Goal: Navigation & Orientation: Find specific page/section

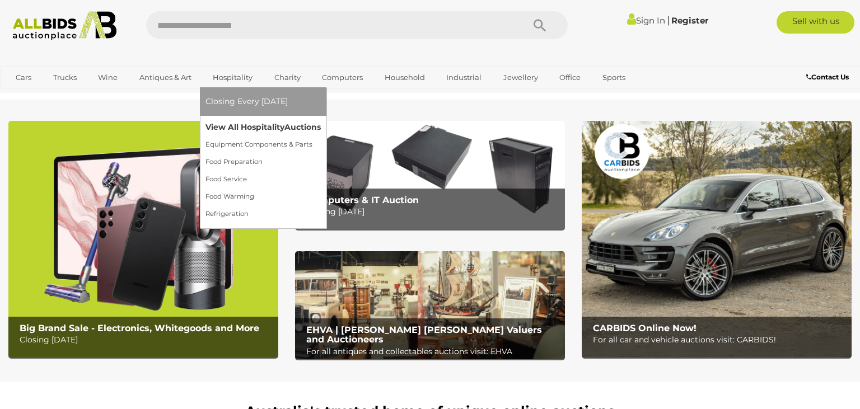
click at [235, 127] on link "View All Hospitality Auctions" at bounding box center [263, 127] width 115 height 17
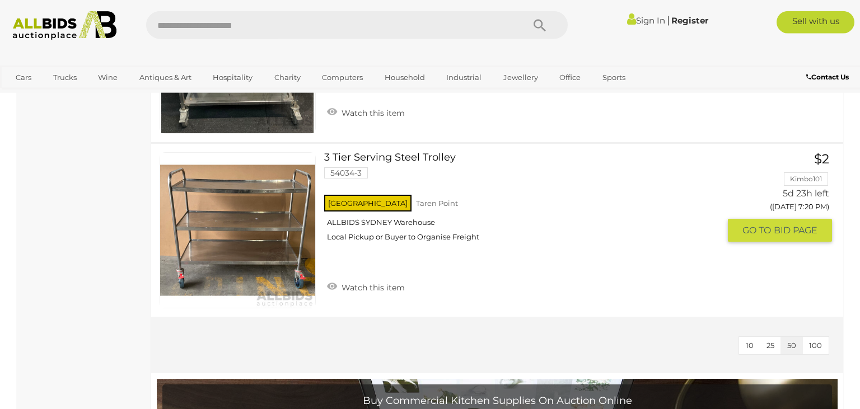
scroll to position [2011, 0]
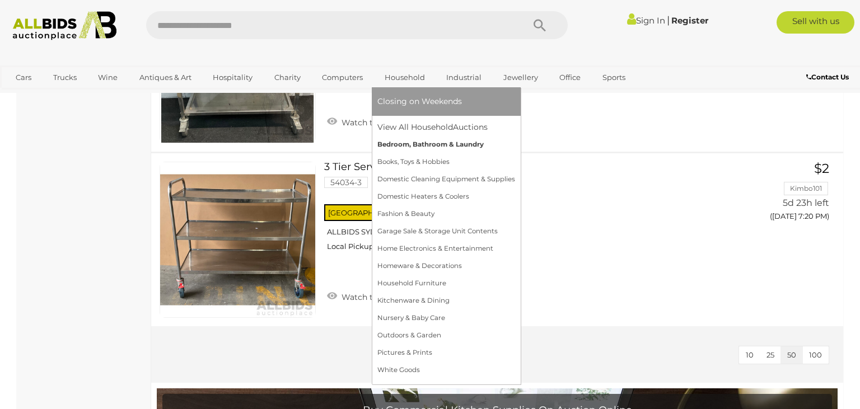
click at [403, 144] on link "Bedroom, Bathroom & Laundry" at bounding box center [446, 144] width 138 height 17
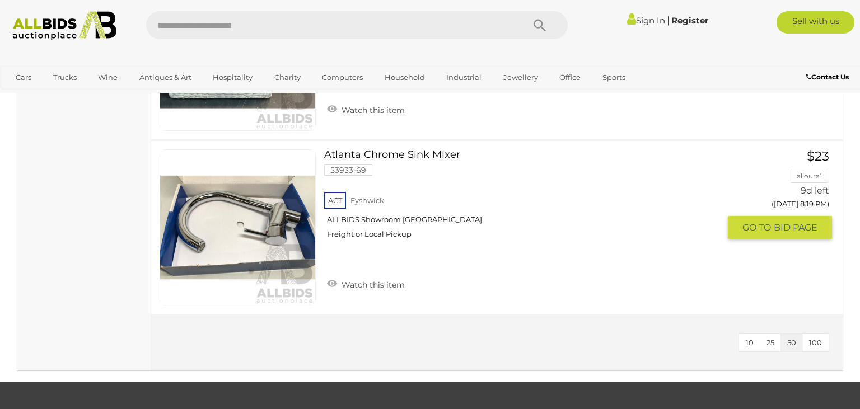
scroll to position [3075, 0]
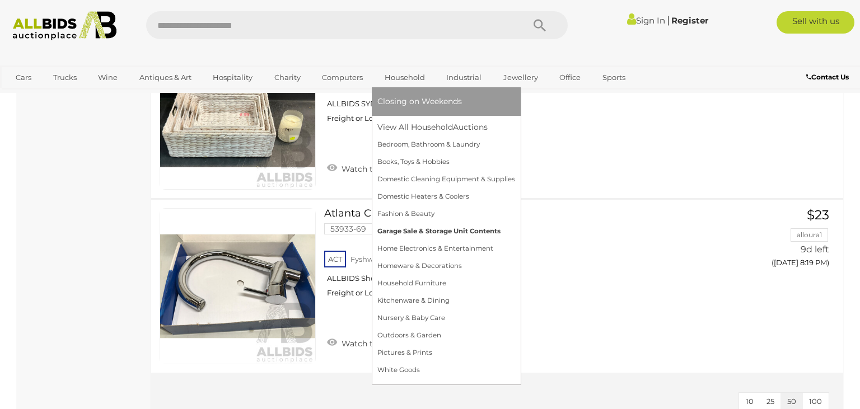
click at [404, 232] on link "Garage Sale & Storage Unit Contents" at bounding box center [446, 231] width 138 height 17
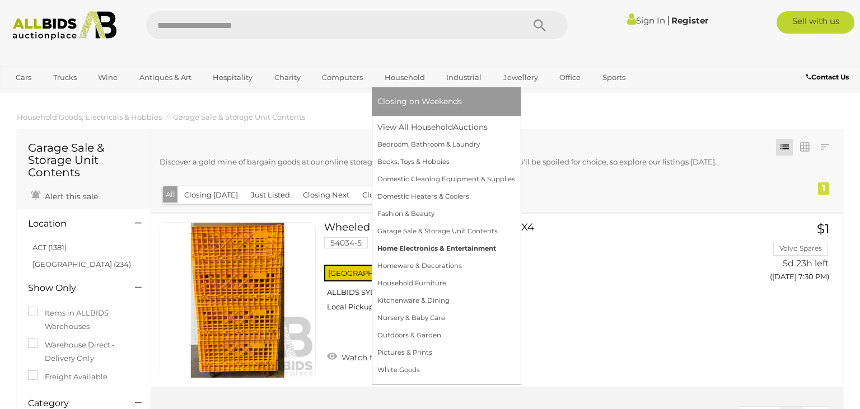
click at [404, 249] on link "Home Electronics & Entertainment" at bounding box center [446, 248] width 138 height 17
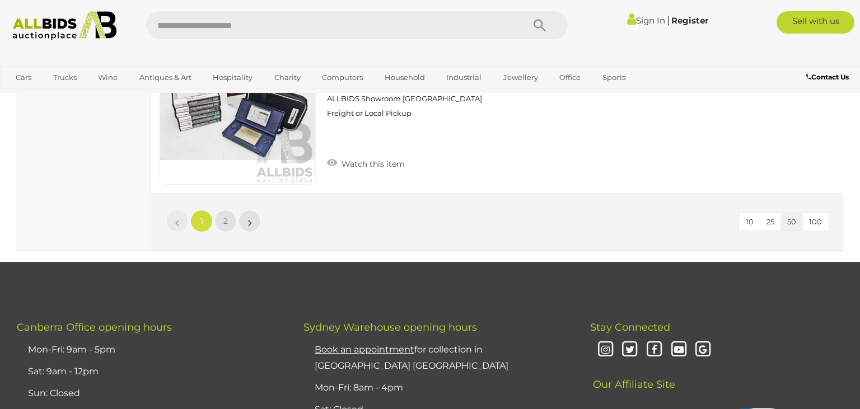
scroll to position [8752, 0]
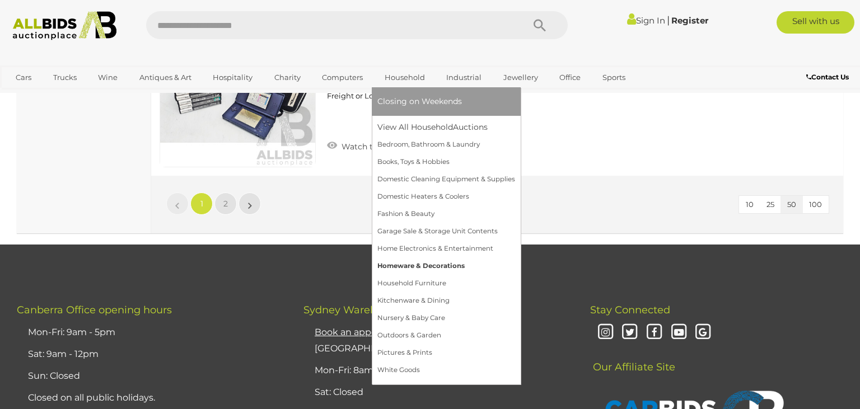
click at [411, 267] on link "Homeware & Decorations" at bounding box center [446, 266] width 138 height 17
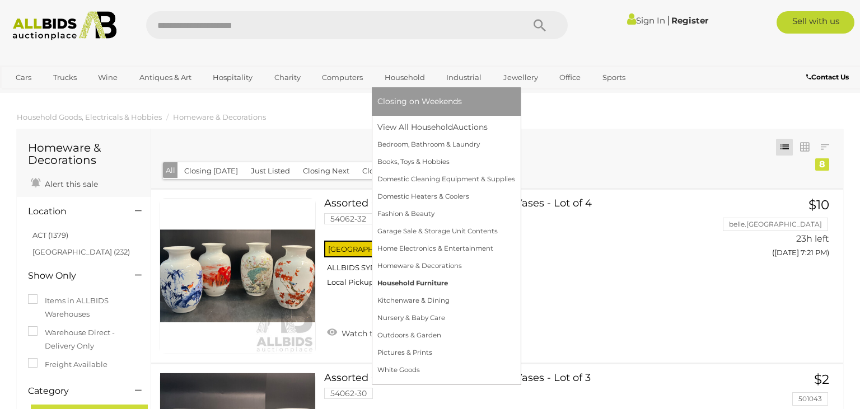
click at [400, 285] on link "Household Furniture" at bounding box center [446, 283] width 138 height 17
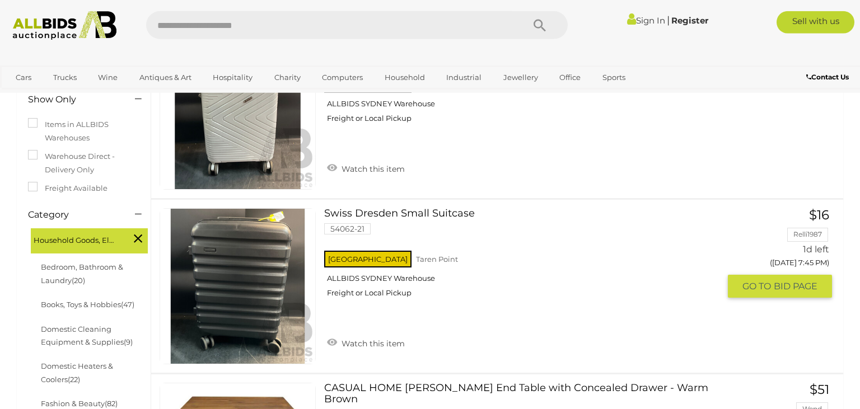
scroll to position [118, 0]
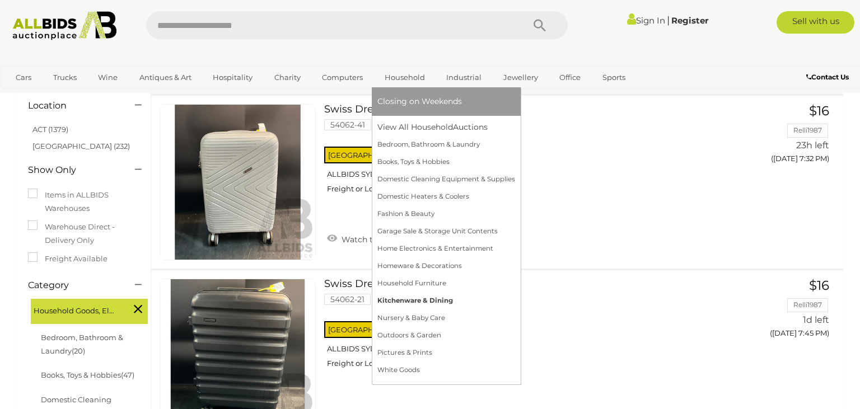
click at [405, 302] on link "Kitchenware & Dining" at bounding box center [446, 300] width 138 height 17
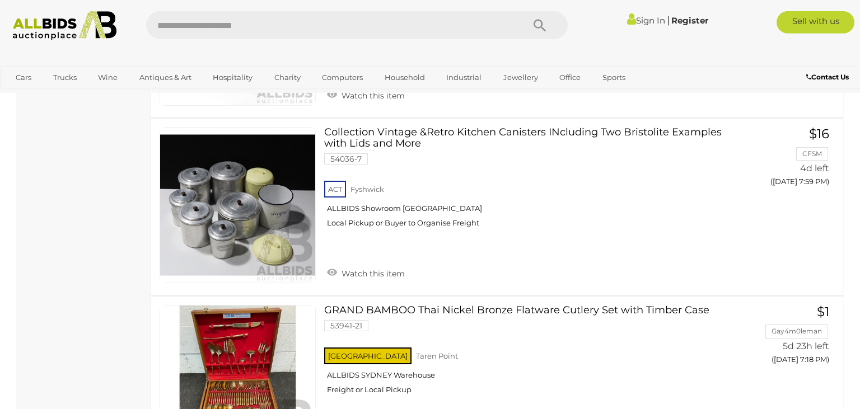
scroll to position [1301, 0]
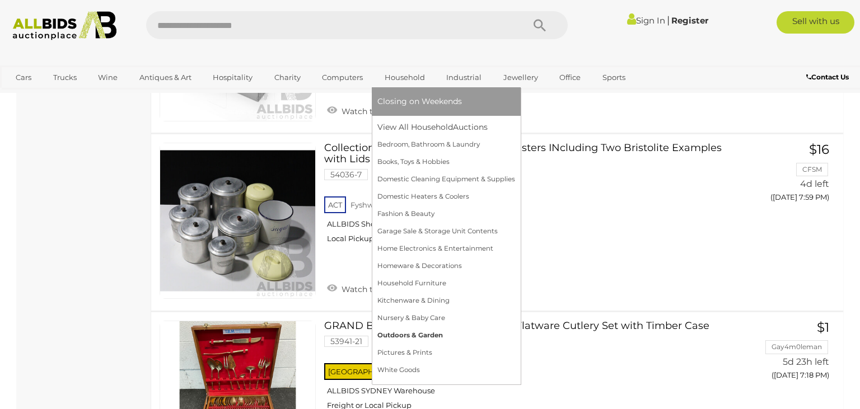
click at [398, 335] on link "Outdoors & Garden" at bounding box center [446, 335] width 138 height 17
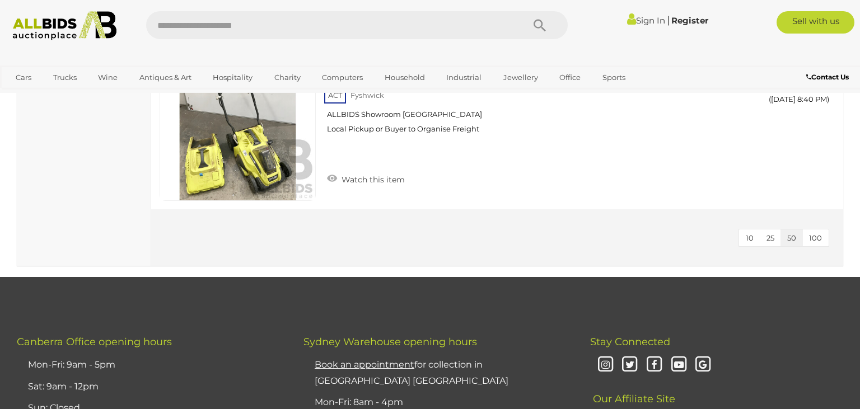
scroll to position [2957, 0]
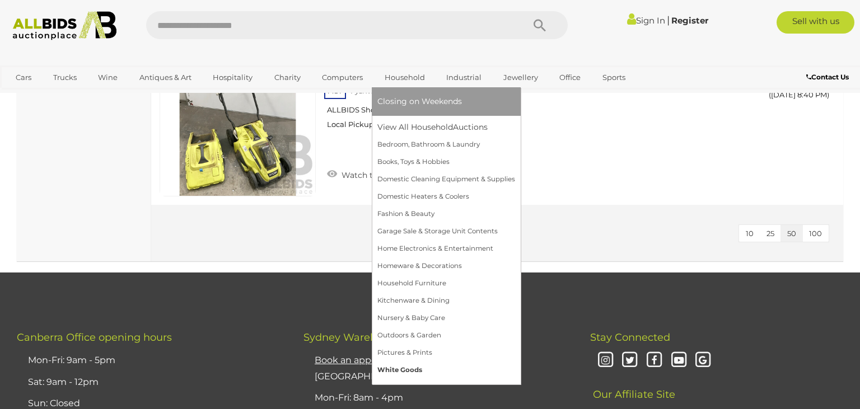
click at [383, 370] on link "White Goods" at bounding box center [446, 370] width 138 height 17
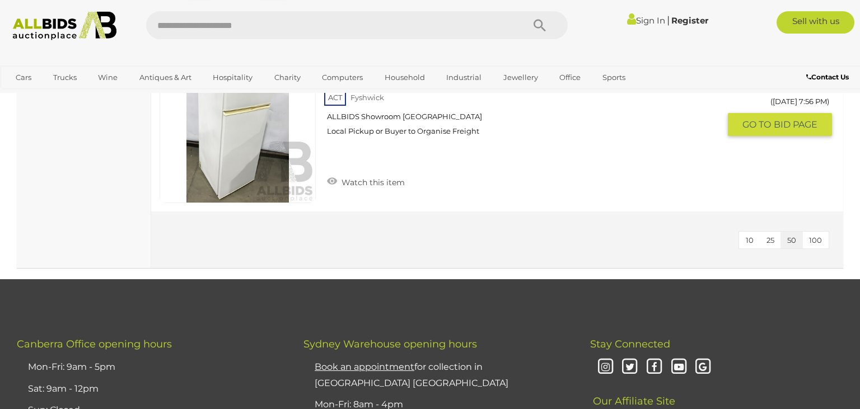
scroll to position [1064, 0]
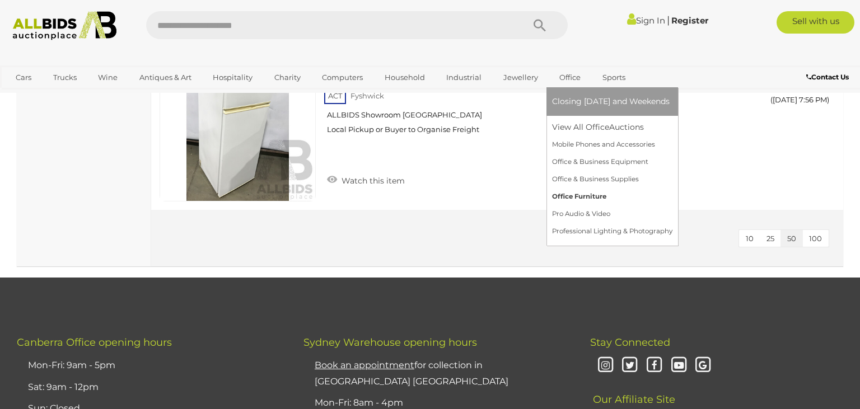
click at [562, 198] on link "Office Furniture" at bounding box center [612, 196] width 120 height 17
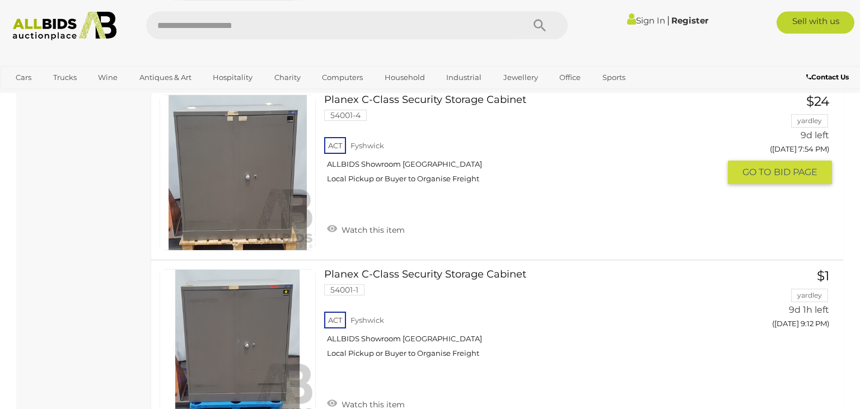
scroll to position [1005, 0]
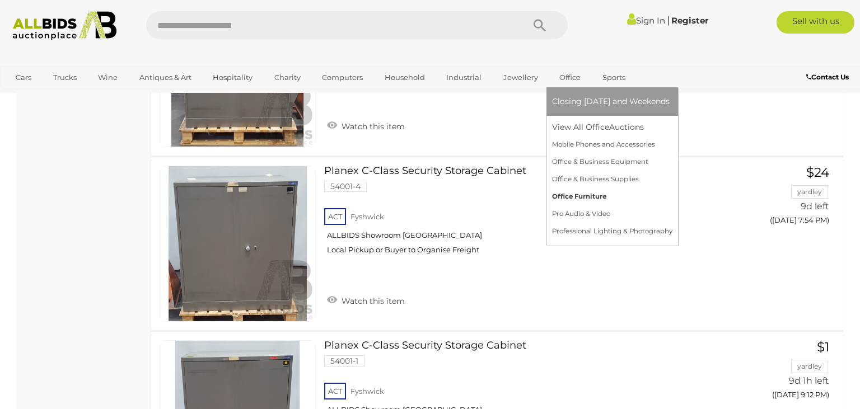
click at [559, 198] on link "Office Furniture" at bounding box center [612, 196] width 120 height 17
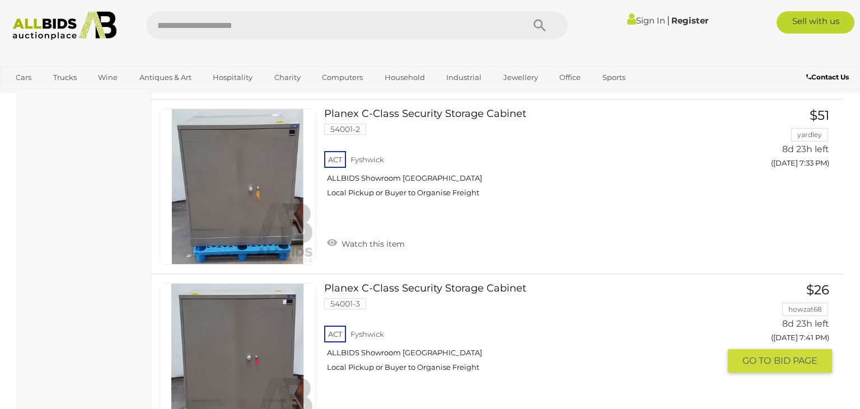
scroll to position [768, 0]
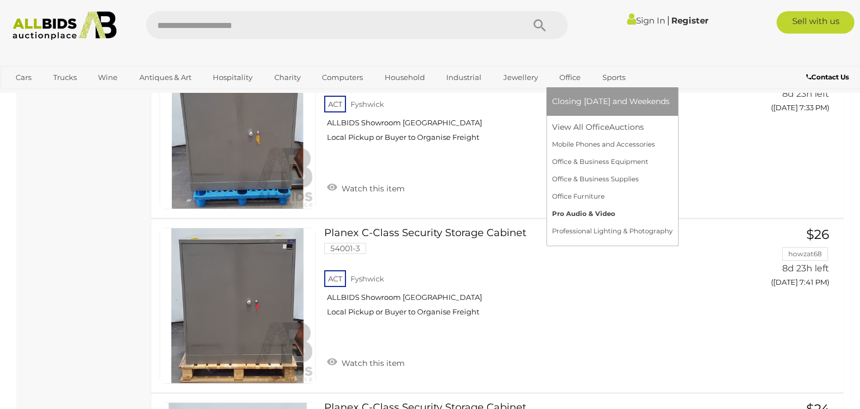
click at [574, 216] on link "Pro Audio & Video" at bounding box center [612, 214] width 120 height 17
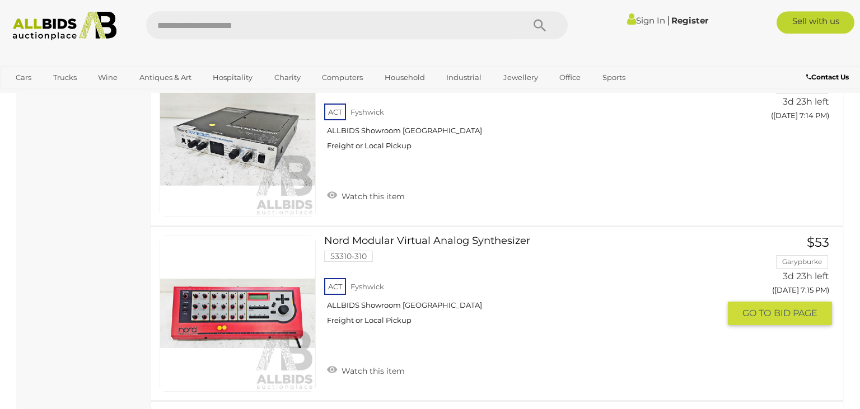
scroll to position [4968, 0]
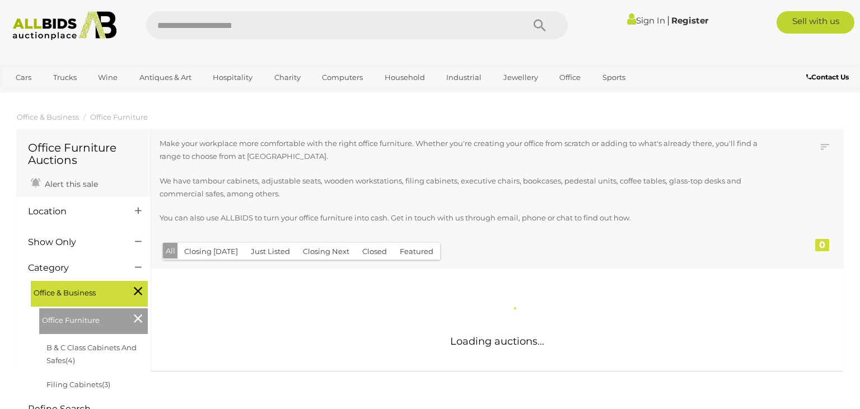
scroll to position [773, 0]
